Goal: Task Accomplishment & Management: Complete application form

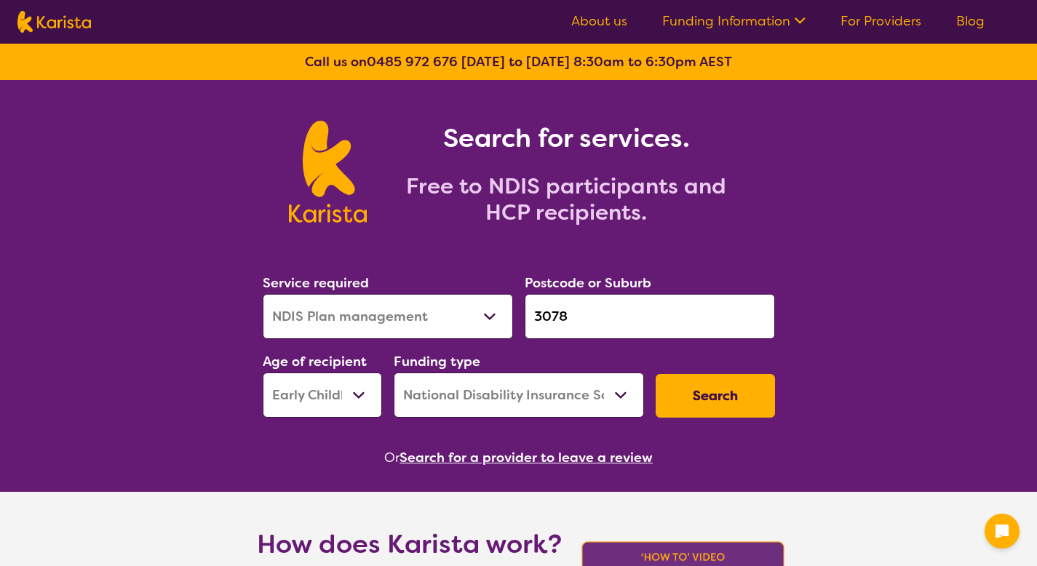
select select "NDIS Plan management"
select select "EC"
select select "NDIS"
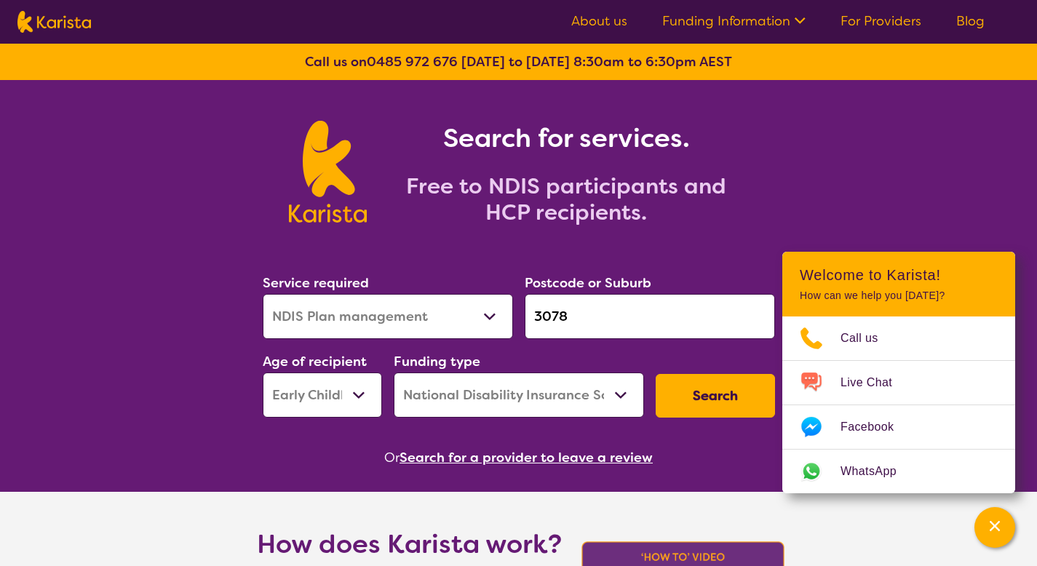
click at [668, 395] on button "Search" at bounding box center [715, 396] width 119 height 44
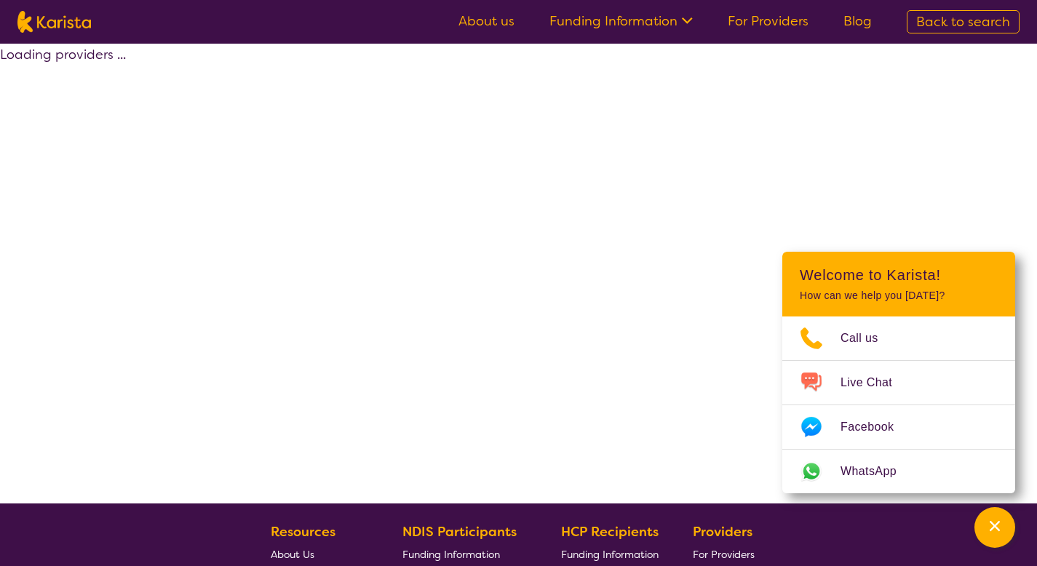
select select "by_score"
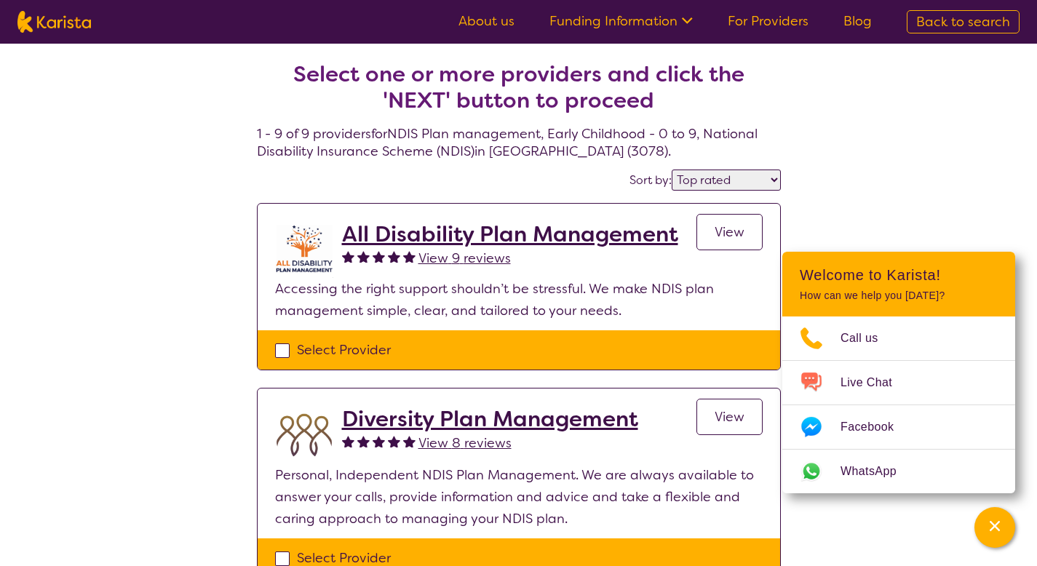
click at [545, 346] on div "Select Provider" at bounding box center [519, 350] width 488 height 22
checkbox input "true"
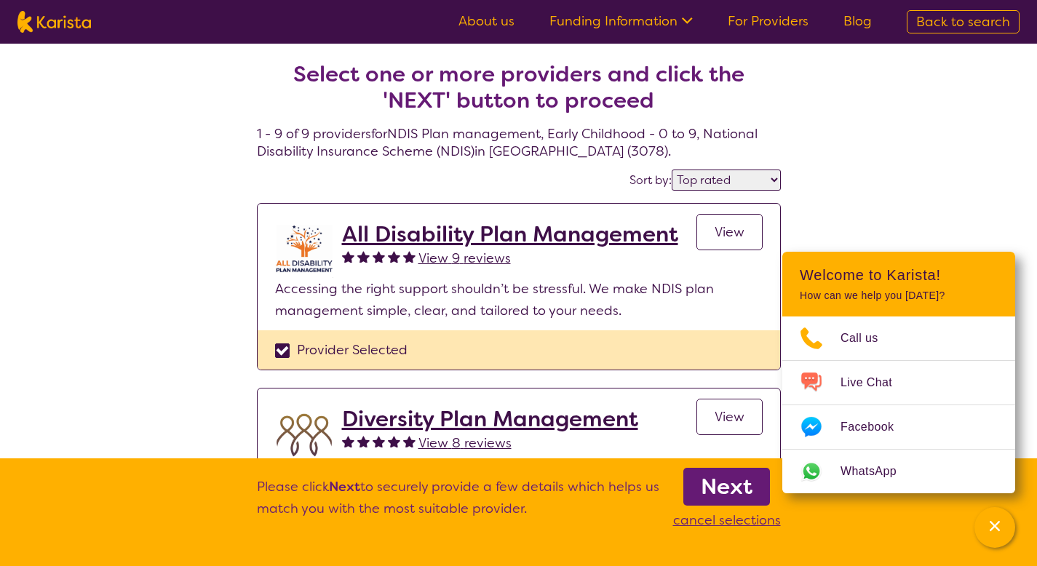
click at [703, 480] on b "Next" at bounding box center [727, 486] width 52 height 29
